Goal: Task Accomplishment & Management: Use online tool/utility

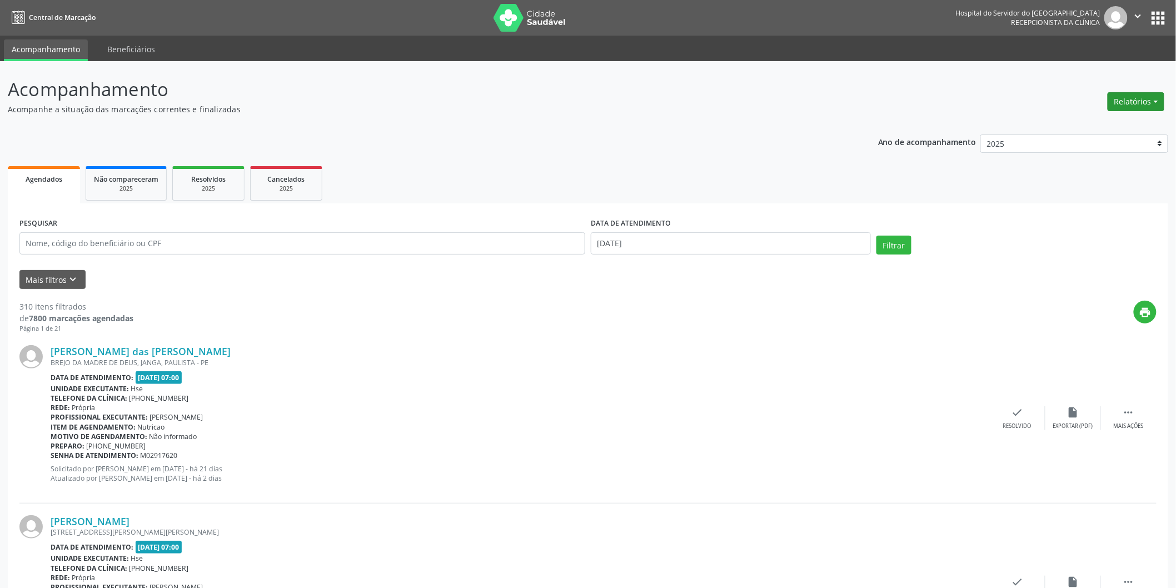
click at [1129, 102] on button "Relatórios" at bounding box center [1136, 101] width 57 height 19
click at [1101, 127] on link "Agendamentos" at bounding box center [1105, 125] width 120 height 16
select select "8"
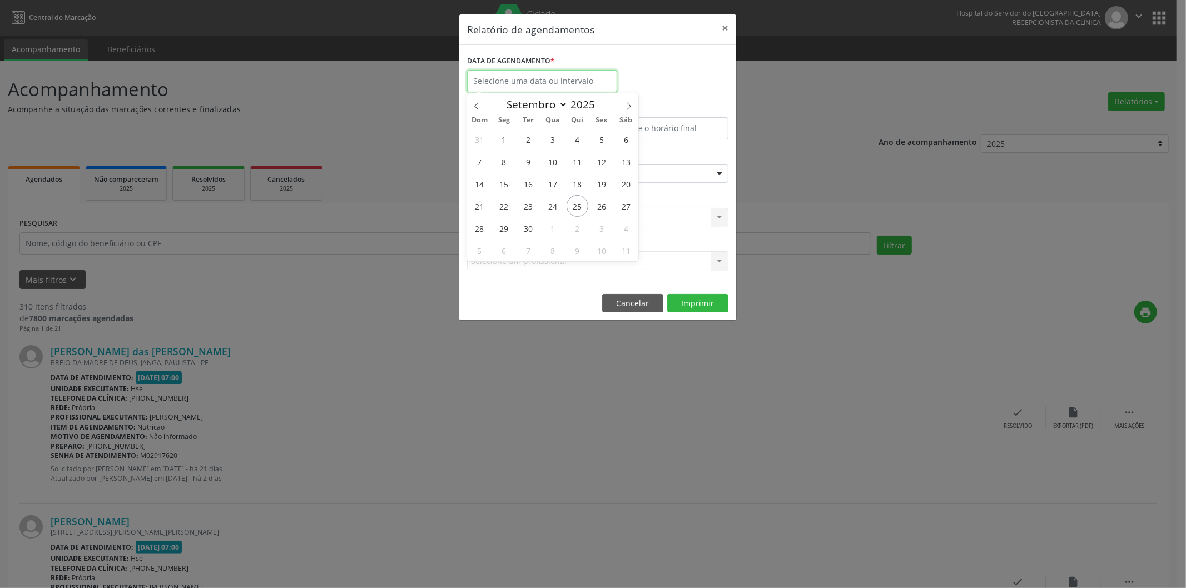
click at [568, 79] on input "text" at bounding box center [542, 81] width 150 height 22
click at [574, 213] on span "25" at bounding box center [578, 206] width 22 height 22
type input "[DATE]"
click at [574, 213] on span "25" at bounding box center [578, 206] width 22 height 22
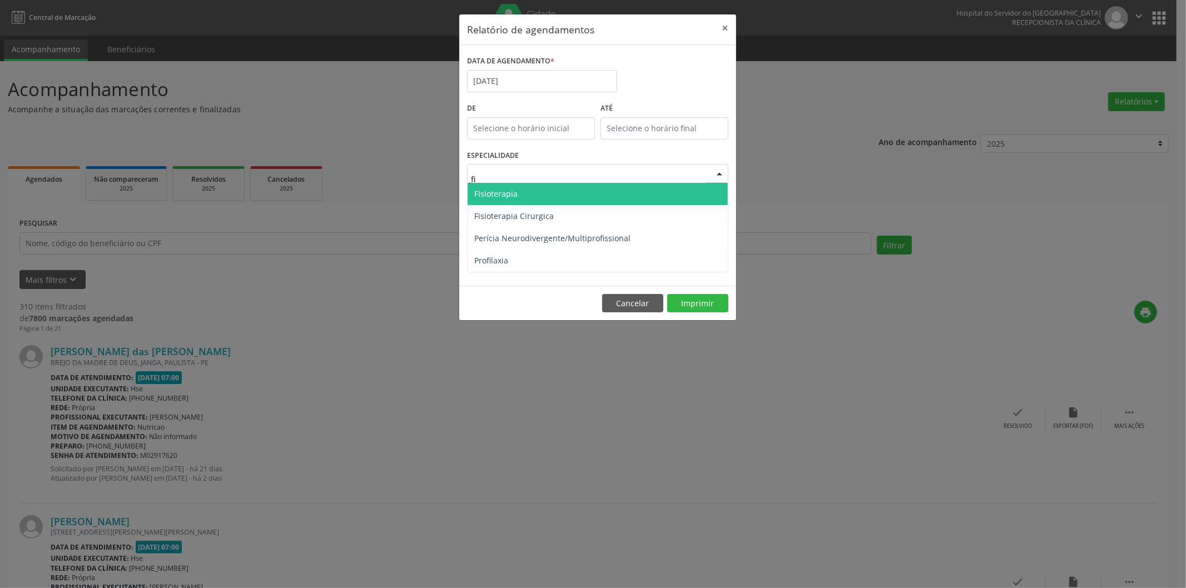
type input "fis"
click at [515, 188] on span "Fisioterapia" at bounding box center [495, 193] width 43 height 11
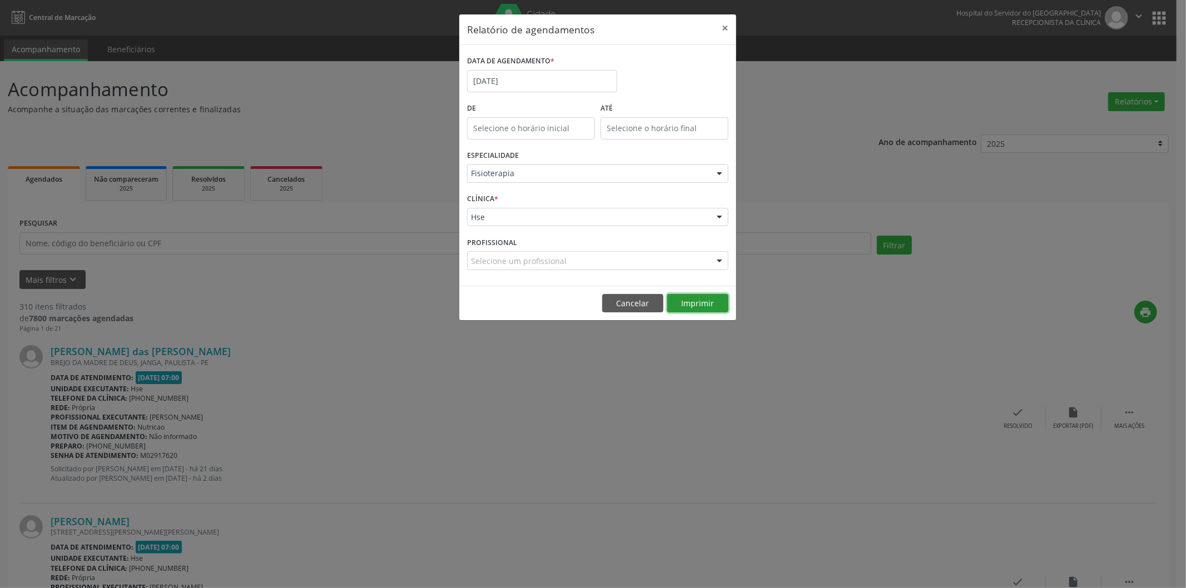
click at [692, 307] on button "Imprimir" at bounding box center [697, 303] width 61 height 19
